Goal: Task Accomplishment & Management: Complete application form

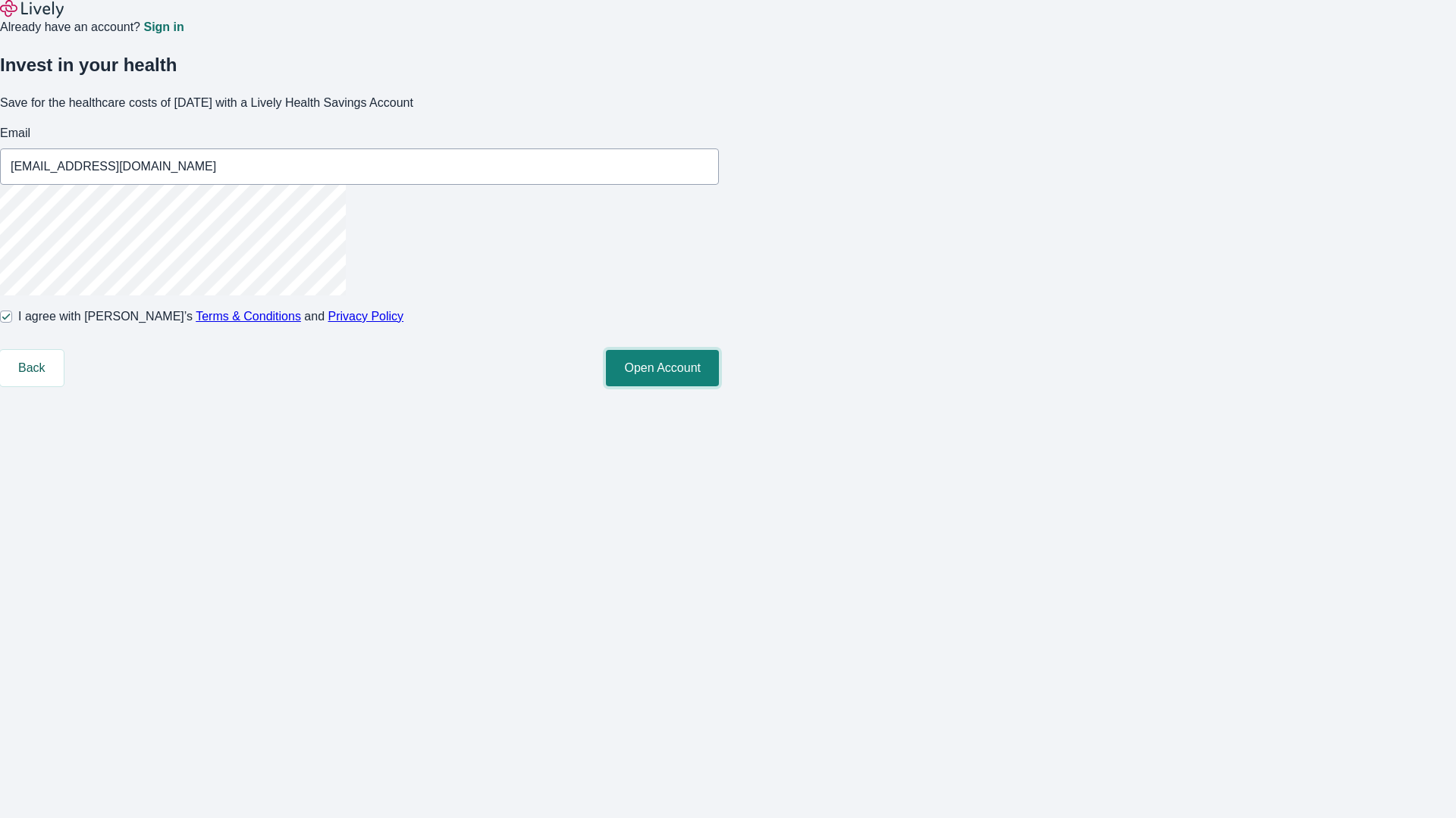
click at [719, 386] on button "Open Account" at bounding box center [662, 368] width 113 height 36
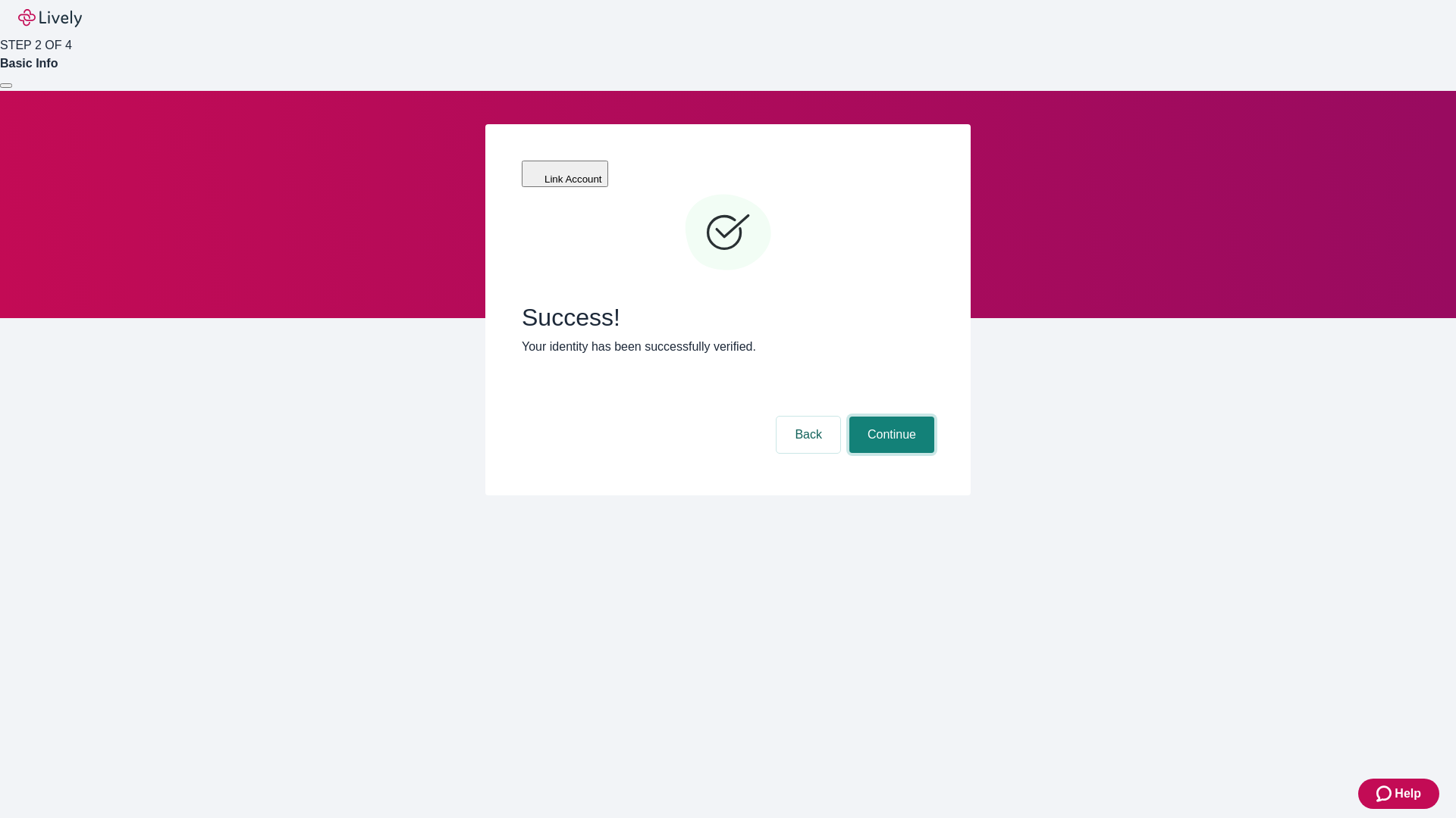
click at [889, 417] on button "Continue" at bounding box center [891, 434] width 85 height 36
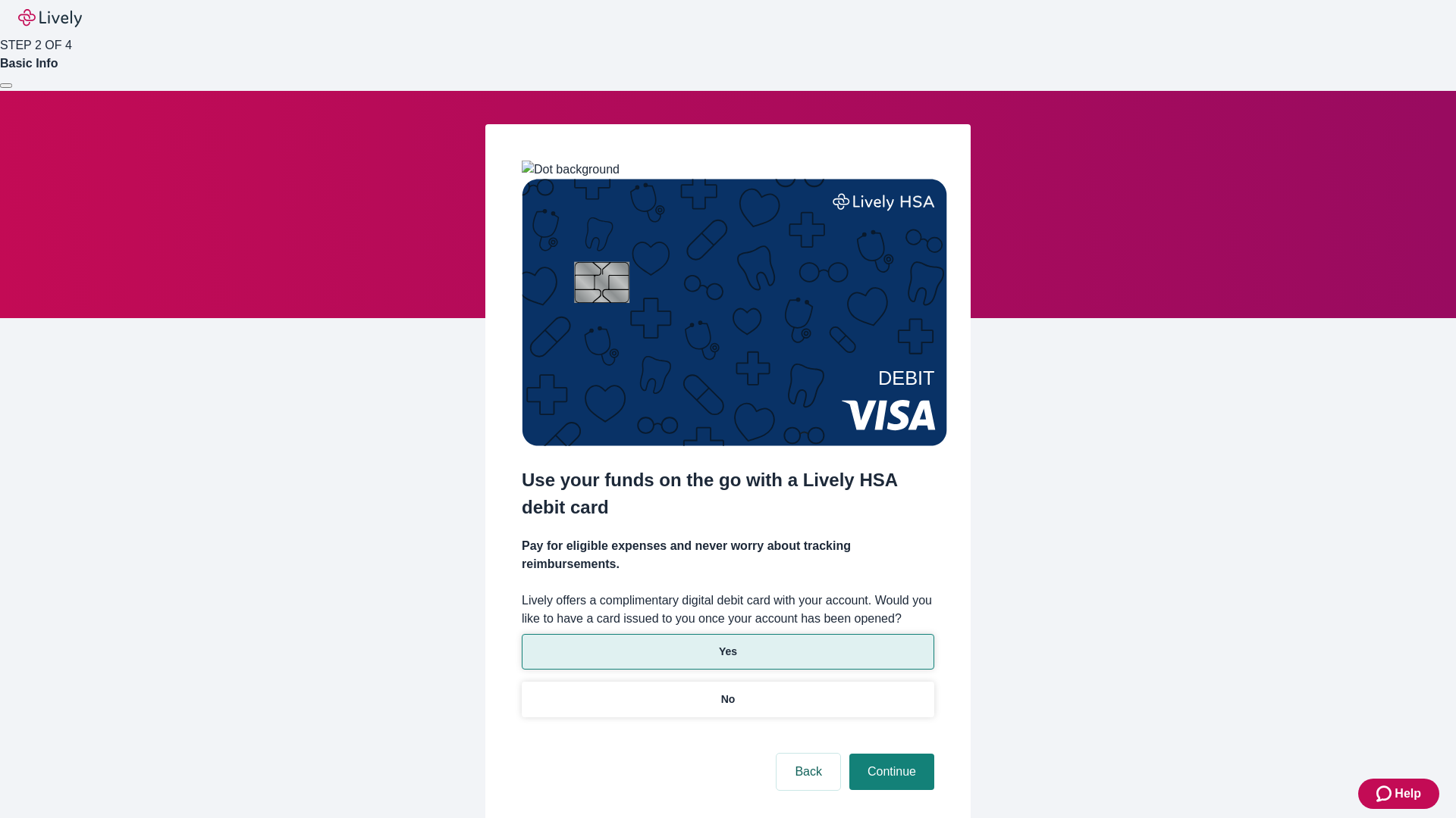
click at [727, 644] on p "Yes" at bounding box center [728, 651] width 18 height 16
click at [889, 754] on button "Continue" at bounding box center [891, 772] width 85 height 36
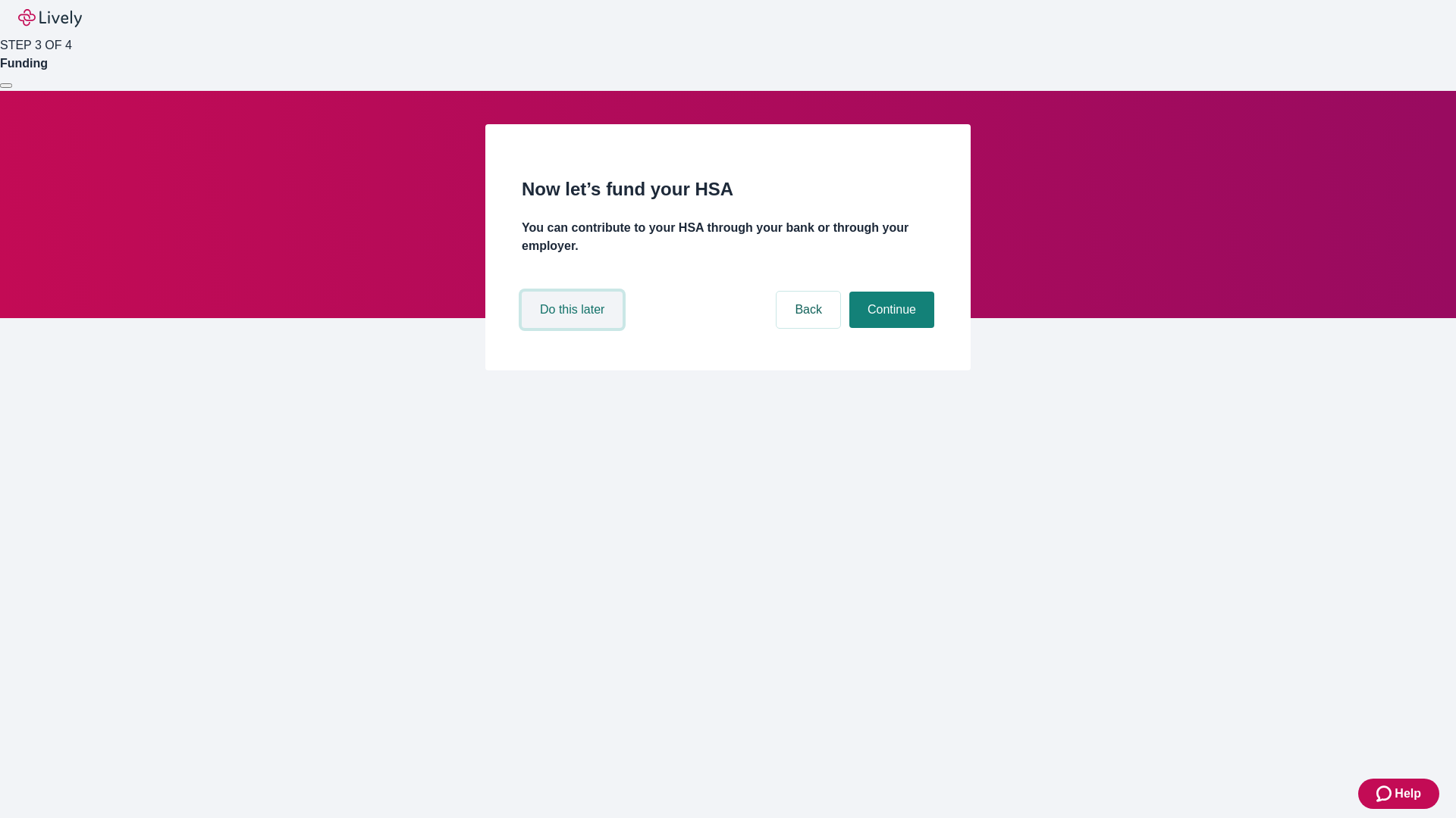
click at [574, 328] on button "Do this later" at bounding box center [571, 309] width 101 height 36
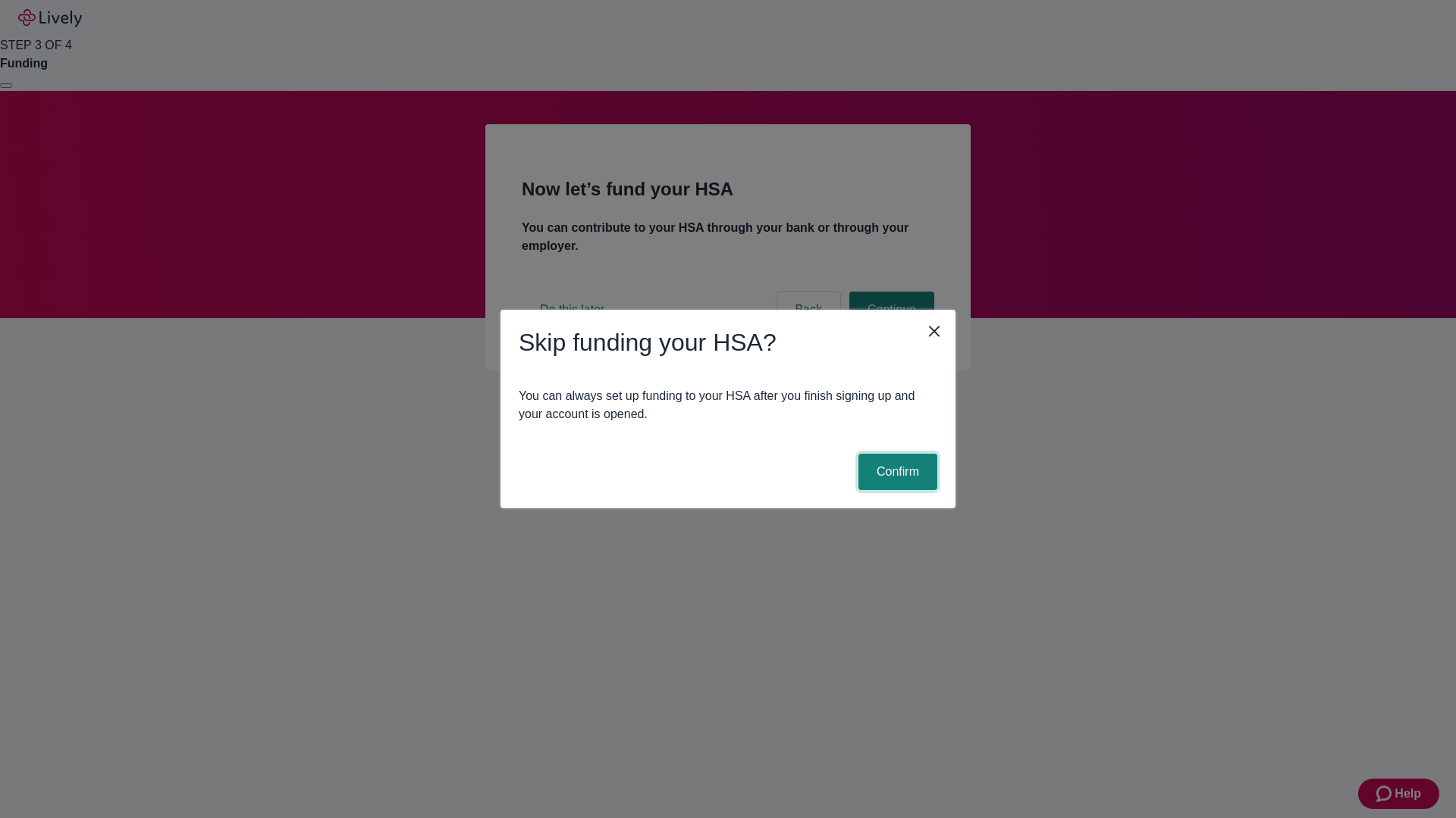
click at [895, 472] on button "Confirm" at bounding box center [897, 471] width 78 height 36
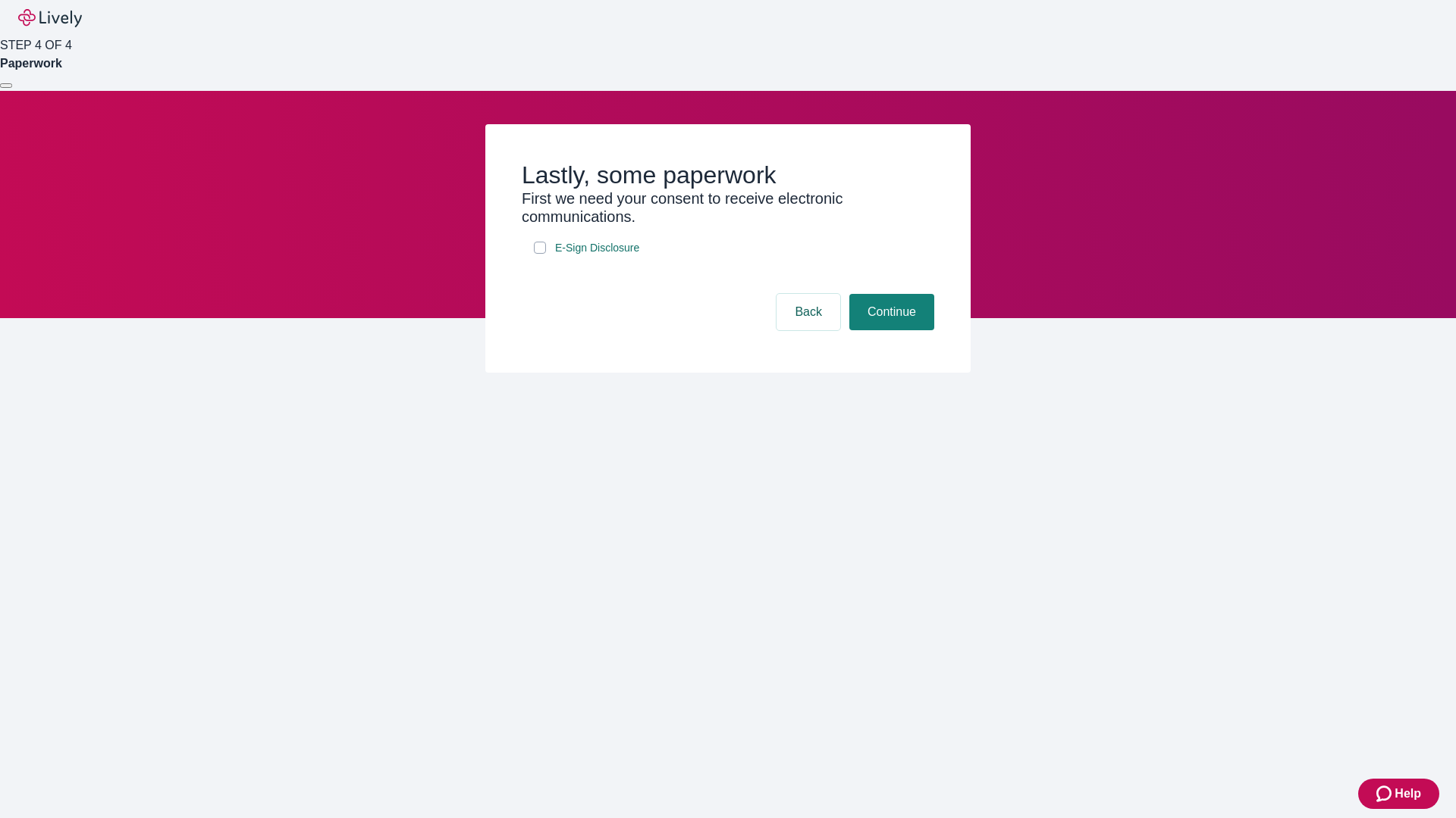
click at [540, 254] on input "E-Sign Disclosure" at bounding box center [539, 247] width 12 height 12
checkbox input "true"
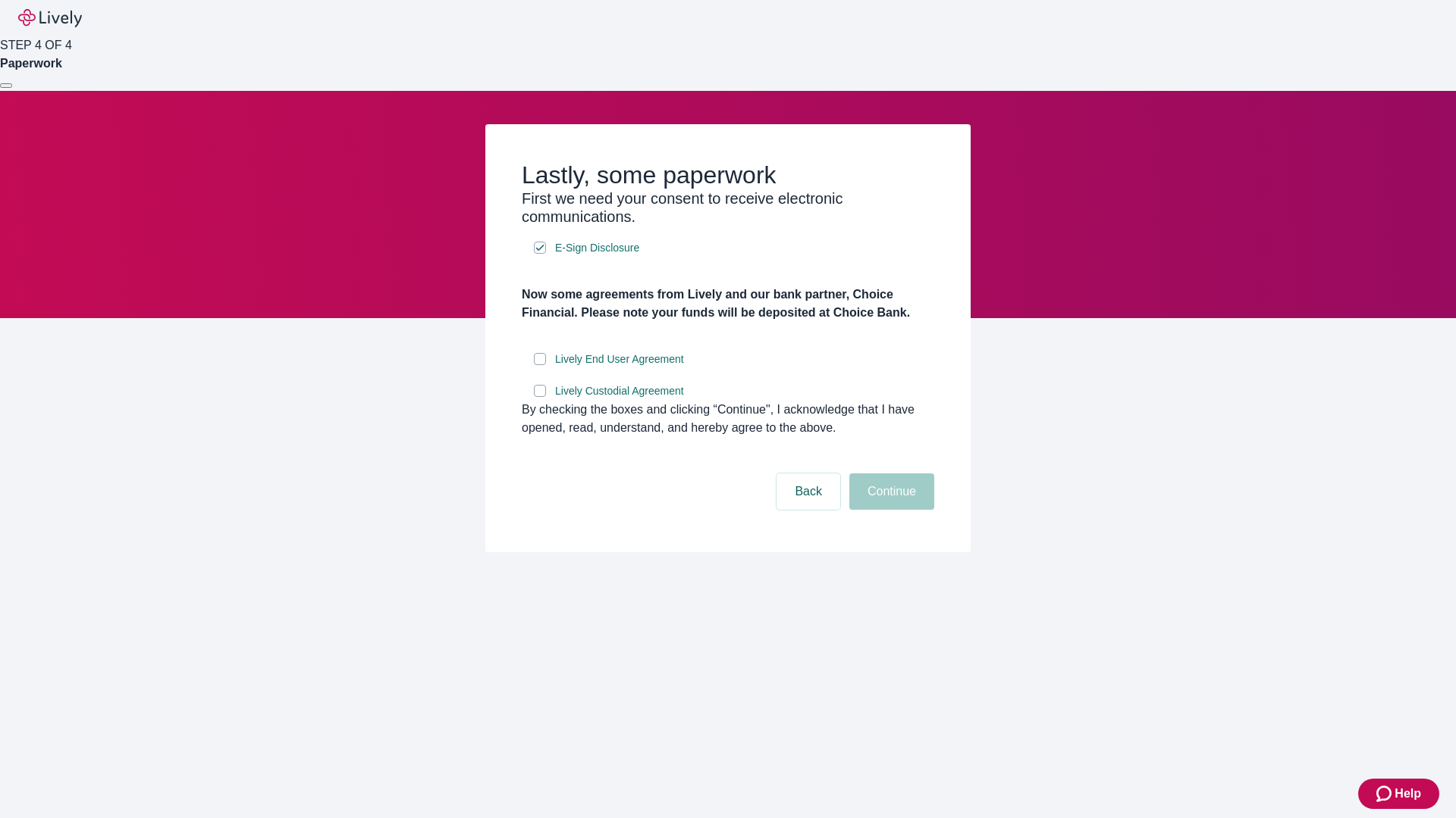
click at [540, 365] on input "Lively End User Agreement" at bounding box center [539, 359] width 12 height 12
checkbox input "true"
click at [540, 397] on input "Lively Custodial Agreement" at bounding box center [539, 390] width 12 height 12
checkbox input "true"
click at [889, 510] on button "Continue" at bounding box center [891, 492] width 85 height 36
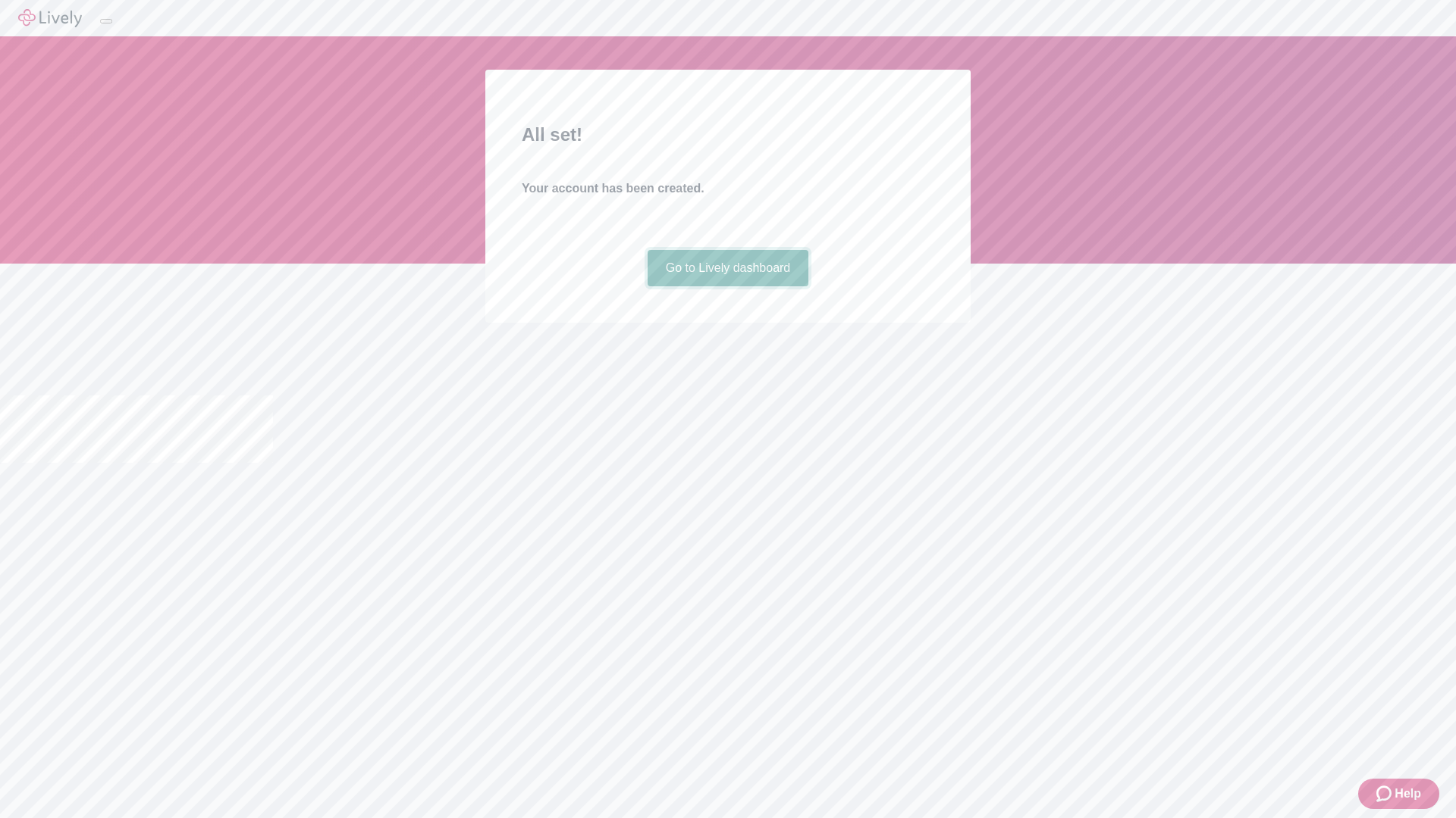
click at [727, 287] on link "Go to Lively dashboard" at bounding box center [728, 267] width 161 height 36
